Goal: Navigation & Orientation: Find specific page/section

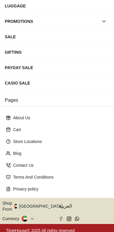
click at [40, 202] on button "Shop From [GEOGRAPHIC_DATA]" at bounding box center [34, 206] width 64 height 12
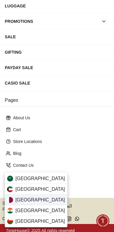
click at [46, 199] on div "Qatar" at bounding box center [36, 199] width 62 height 11
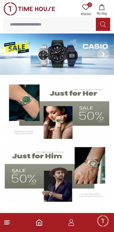
click at [60, 53] on img at bounding box center [57, 53] width 114 height 41
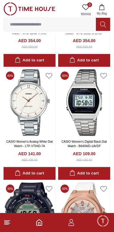
scroll to position [376, 0]
click at [7, 224] on line at bounding box center [6, 224] width 4 height 0
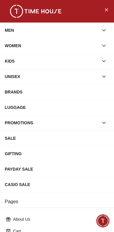
scroll to position [101, 0]
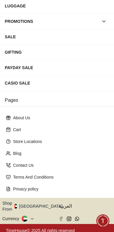
click at [38, 204] on button "Shop From UAE" at bounding box center [34, 206] width 64 height 12
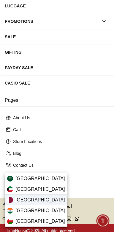
click at [21, 200] on span "Qatar" at bounding box center [39, 199] width 49 height 7
